Goal: Find specific page/section: Find specific page/section

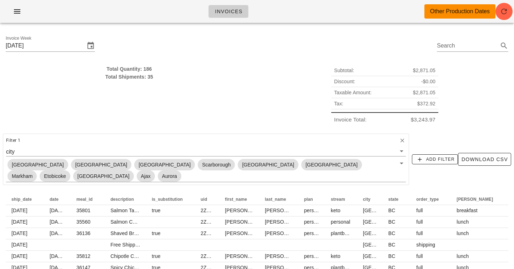
scroll to position [11, 0]
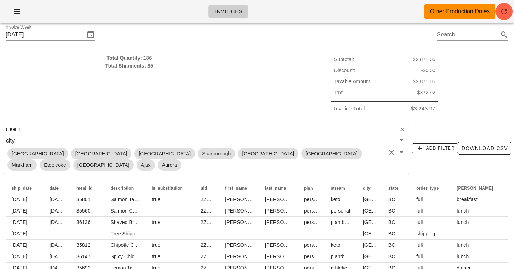
click at [386, 160] on input "text" at bounding box center [284, 164] width 203 height 9
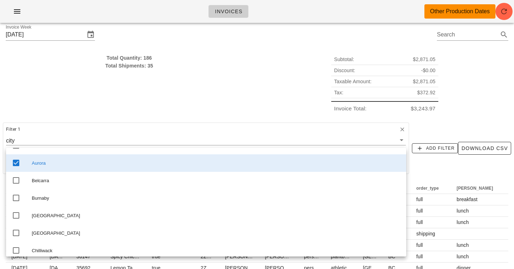
scroll to position [51, 0]
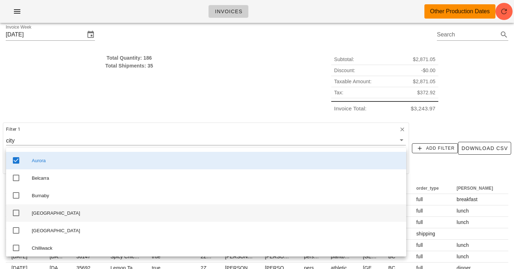
click at [16, 217] on icon at bounding box center [16, 213] width 9 height 9
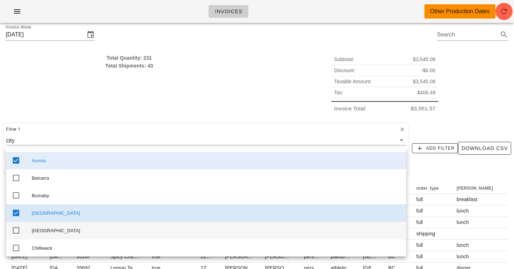
click at [16, 235] on icon at bounding box center [16, 230] width 9 height 9
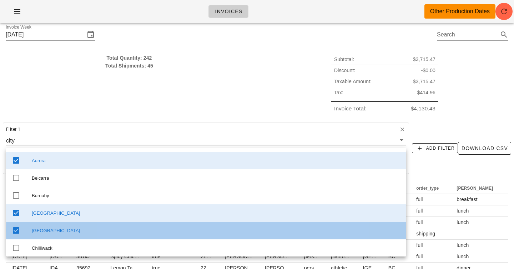
click at [16, 235] on icon at bounding box center [16, 230] width 9 height 9
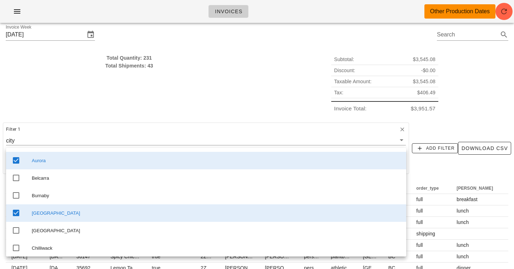
click at [16, 216] on icon at bounding box center [16, 213] width 9 height 9
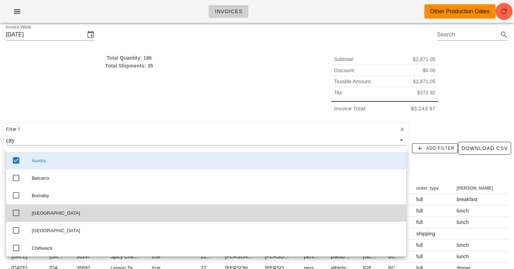
click at [45, 96] on div "Total Quantity: 186 Total Shipments: 35" at bounding box center [129, 84] width 256 height 69
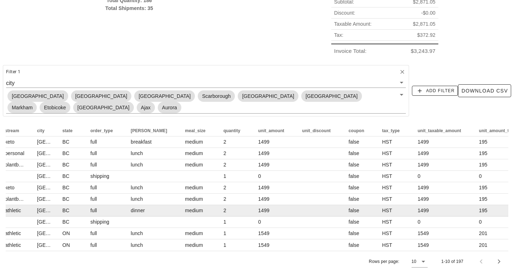
scroll to position [0, 331]
